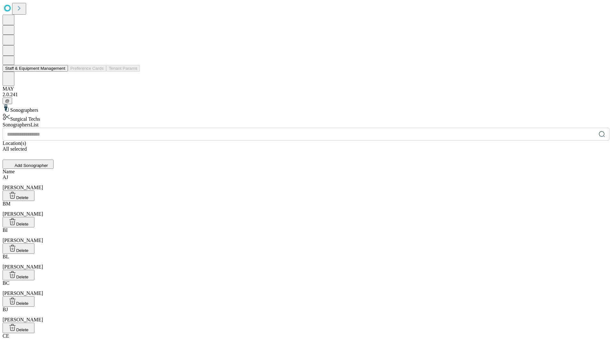
click at [61, 72] on button "Staff & Equipment Management" at bounding box center [35, 68] width 65 height 7
